Goal: Task Accomplishment & Management: Manage account settings

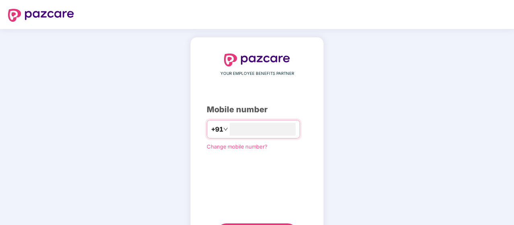
type input "**********"
click at [267, 209] on div "**********" at bounding box center [257, 147] width 100 height 188
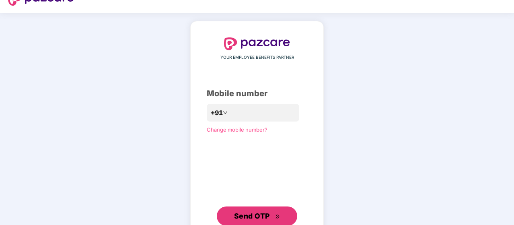
click at [267, 209] on button "Send OTP" at bounding box center [257, 215] width 80 height 19
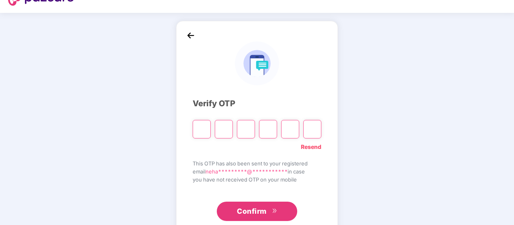
type input "*"
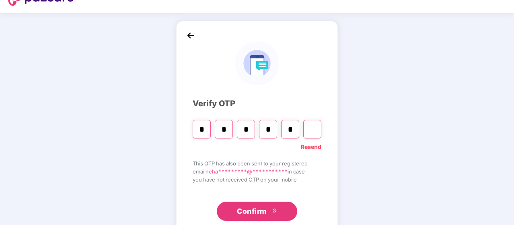
type input "*"
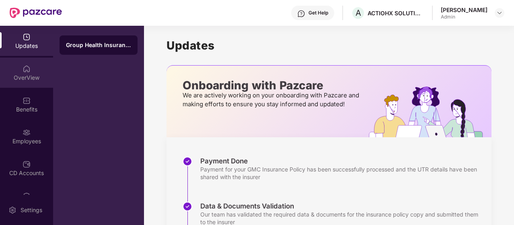
click at [31, 84] on div "OverView" at bounding box center [26, 72] width 53 height 30
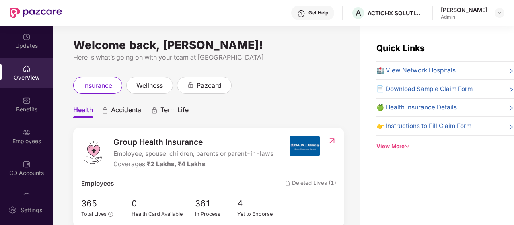
click at [445, 14] on div "Admin" at bounding box center [464, 17] width 47 height 6
click at [502, 13] on img at bounding box center [499, 13] width 6 height 6
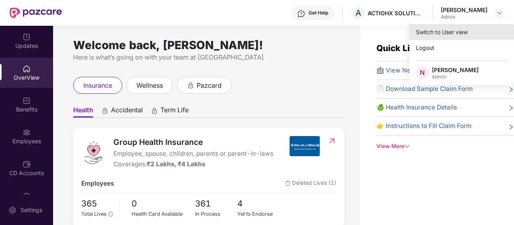
click at [465, 31] on div "Switch to User view" at bounding box center [461, 32] width 105 height 16
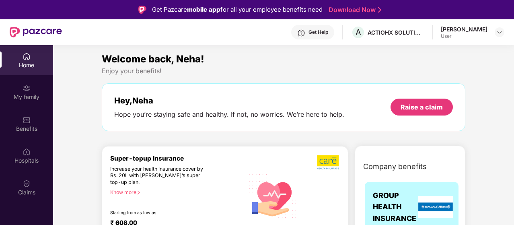
click at [252, 129] on div "Hey, [PERSON_NAME] you’re staying safe and healthy. If not, no worries. We’re h…" at bounding box center [283, 107] width 363 height 48
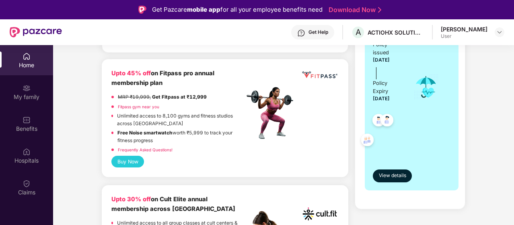
scroll to position [193, 0]
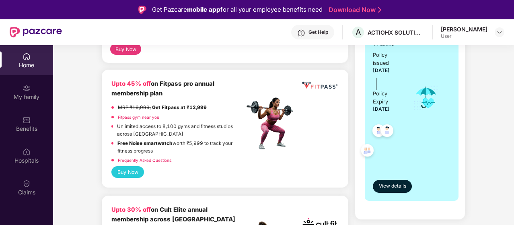
click at [252, 129] on img at bounding box center [272, 123] width 56 height 56
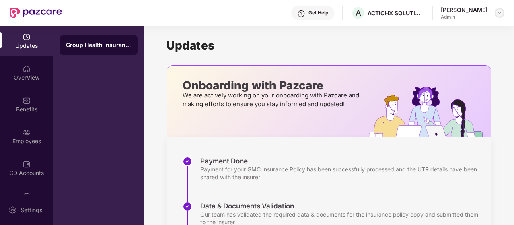
click at [499, 14] on img at bounding box center [499, 13] width 6 height 6
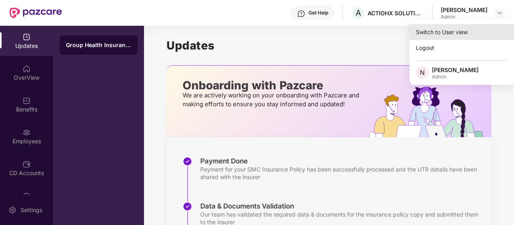
click at [488, 31] on div "Switch to User view" at bounding box center [461, 32] width 105 height 16
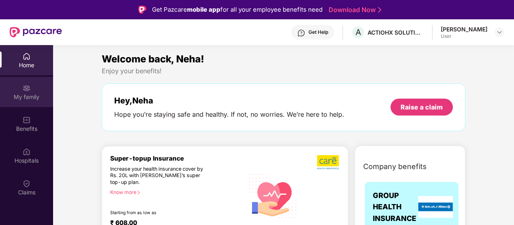
click at [24, 98] on div "My family" at bounding box center [26, 97] width 53 height 8
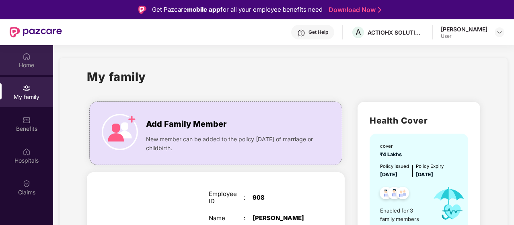
click at [27, 51] on div "Home" at bounding box center [26, 60] width 53 height 30
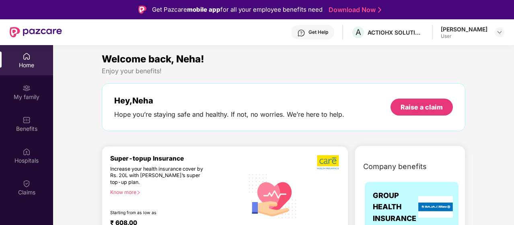
click at [342, 64] on div "Welcome back, Neha!" at bounding box center [283, 58] width 363 height 15
click at [236, 84] on div "Hey, [PERSON_NAME] you’re staying safe and healthy. If not, no worries. We’re h…" at bounding box center [283, 107] width 363 height 48
click at [32, 61] on div "Home" at bounding box center [26, 65] width 53 height 8
click at [28, 94] on div "My family" at bounding box center [26, 97] width 53 height 8
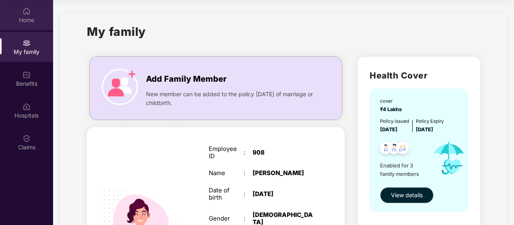
click at [37, 16] on div "Home" at bounding box center [26, 20] width 53 height 8
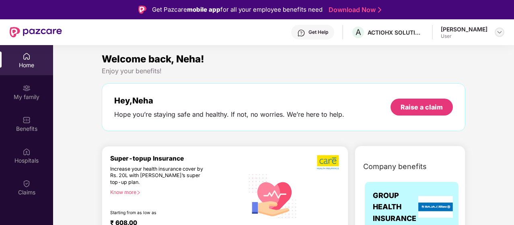
click at [498, 31] on img at bounding box center [499, 32] width 6 height 6
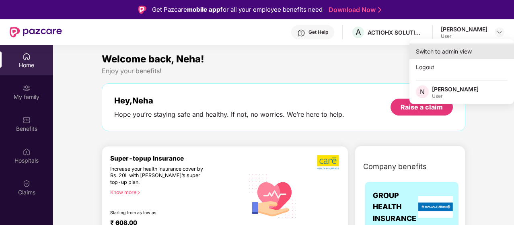
click at [441, 56] on div "Switch to admin view" at bounding box center [461, 51] width 105 height 16
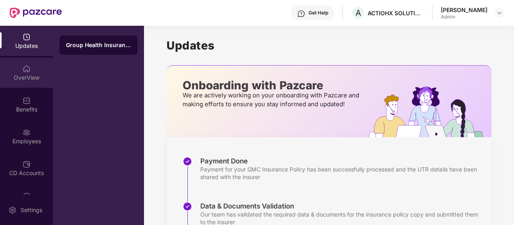
click at [29, 83] on div "OverView" at bounding box center [26, 72] width 53 height 30
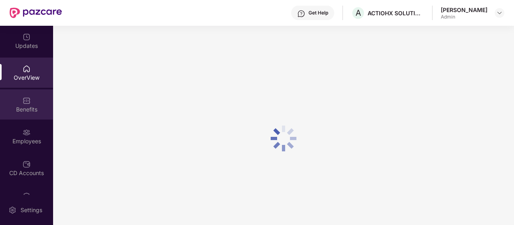
click at [19, 104] on div "Benefits" at bounding box center [26, 104] width 53 height 30
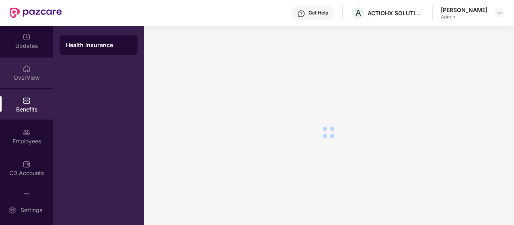
click at [28, 74] on div "OverView" at bounding box center [26, 78] width 53 height 8
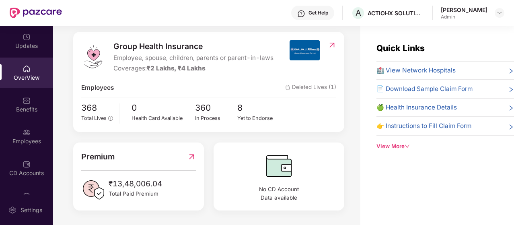
scroll to position [26, 0]
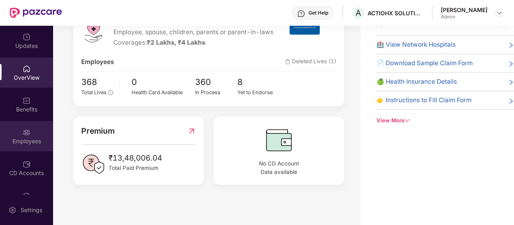
click at [34, 139] on div "Employees" at bounding box center [26, 141] width 53 height 8
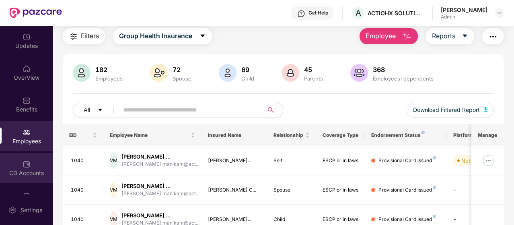
click at [27, 170] on div "CD Accounts" at bounding box center [26, 173] width 53 height 8
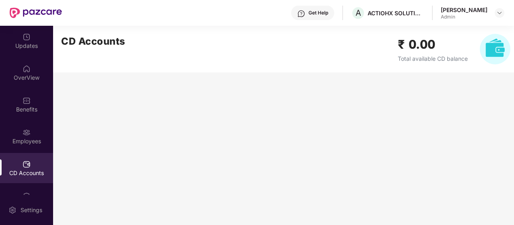
scroll to position [0, 0]
